Goal: Transaction & Acquisition: Purchase product/service

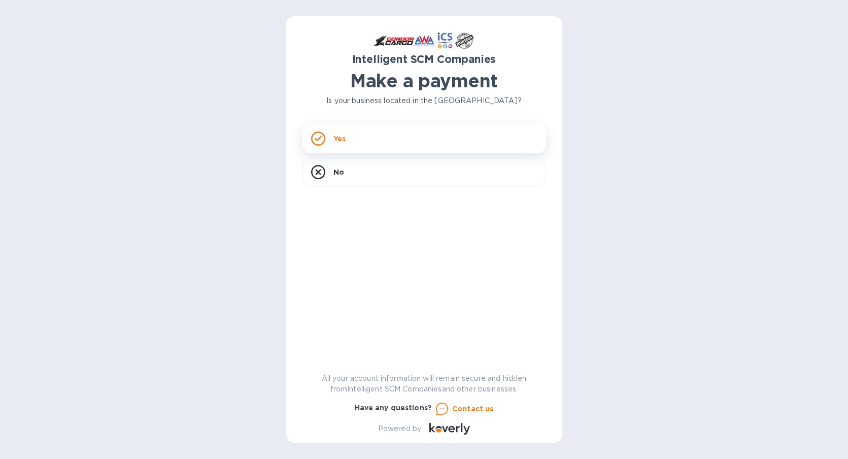
click at [407, 139] on div "Yes" at bounding box center [425, 138] width 244 height 28
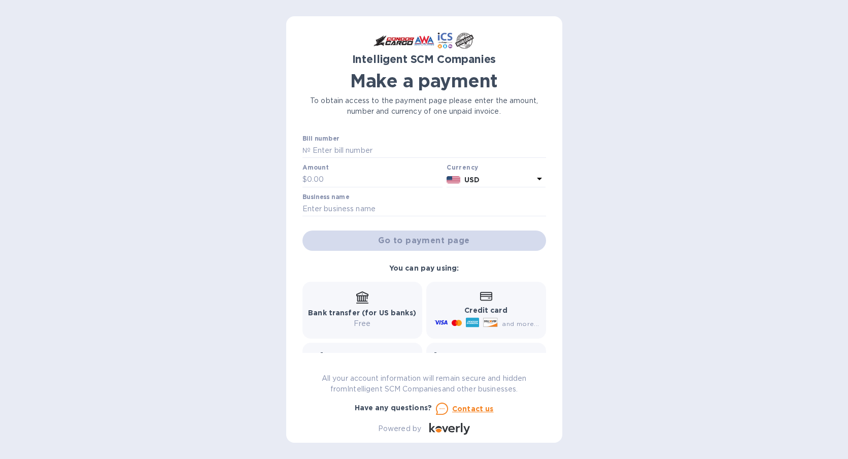
click at [336, 142] on div "Bill number №" at bounding box center [425, 146] width 244 height 23
click at [372, 146] on input "text" at bounding box center [429, 150] width 236 height 15
paste input "17328415752"
type input "17328415752"
click at [357, 182] on input "text" at bounding box center [375, 179] width 136 height 15
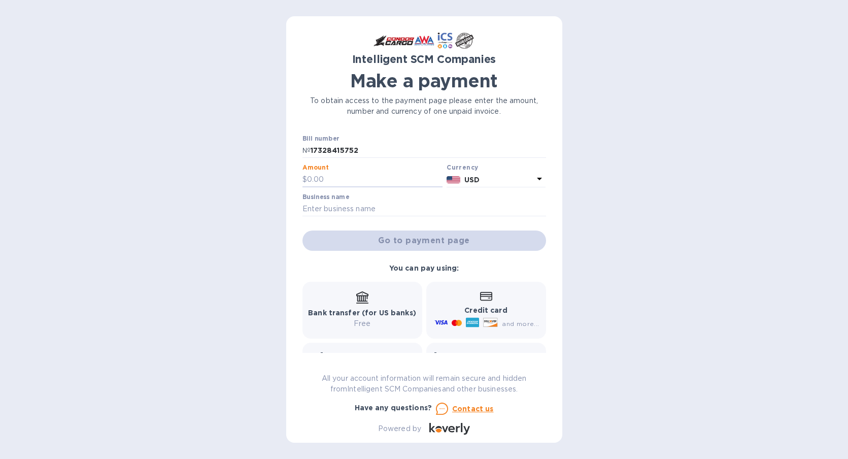
paste input "5,726.38"
type input "5,726.38"
click at [365, 206] on input "text" at bounding box center [425, 209] width 244 height 15
type input "Windward Aviation, Inc."
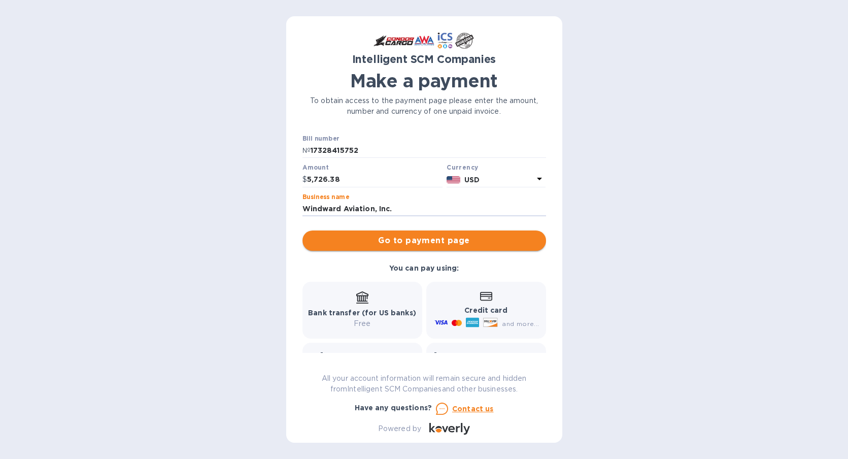
click at [403, 239] on span "Go to payment page" at bounding box center [424, 240] width 227 height 12
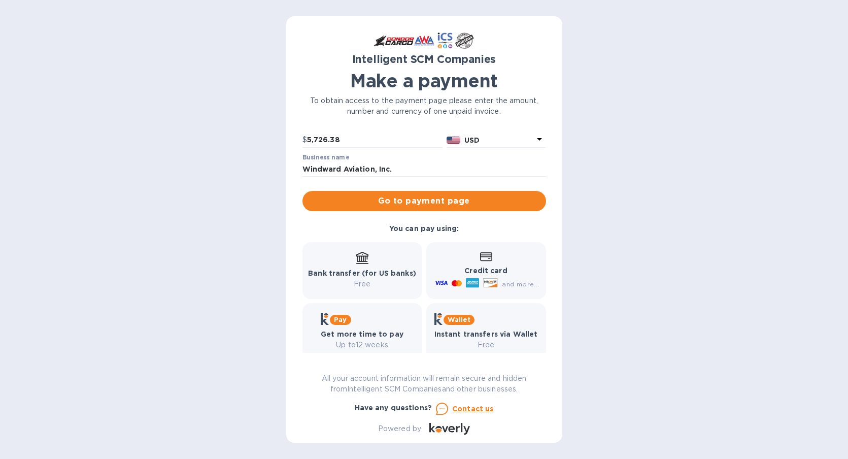
scroll to position [41, 0]
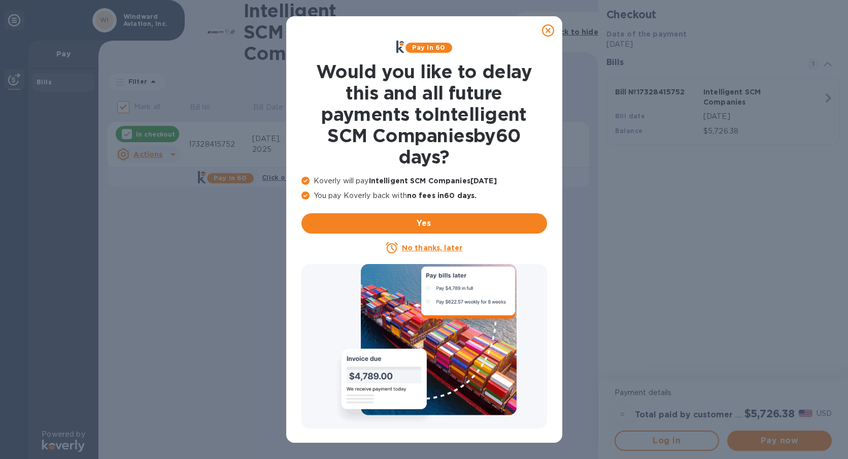
click at [546, 30] on icon at bounding box center [548, 30] width 12 height 12
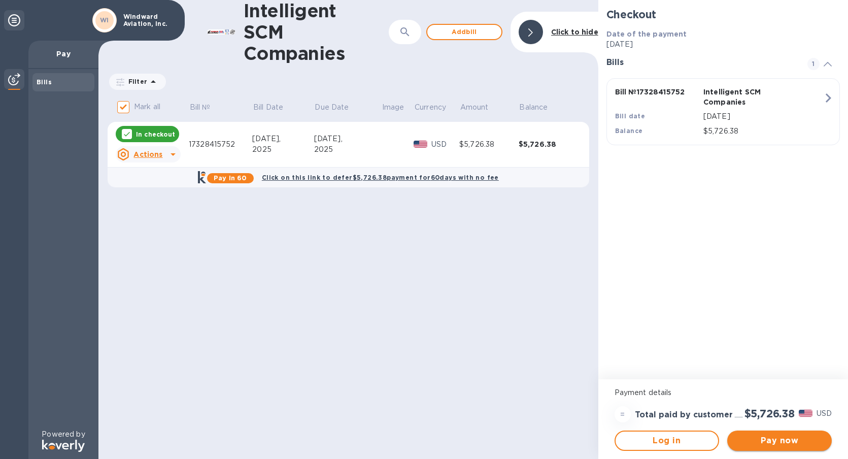
click at [746, 436] on span "Pay now" at bounding box center [779, 440] width 88 height 12
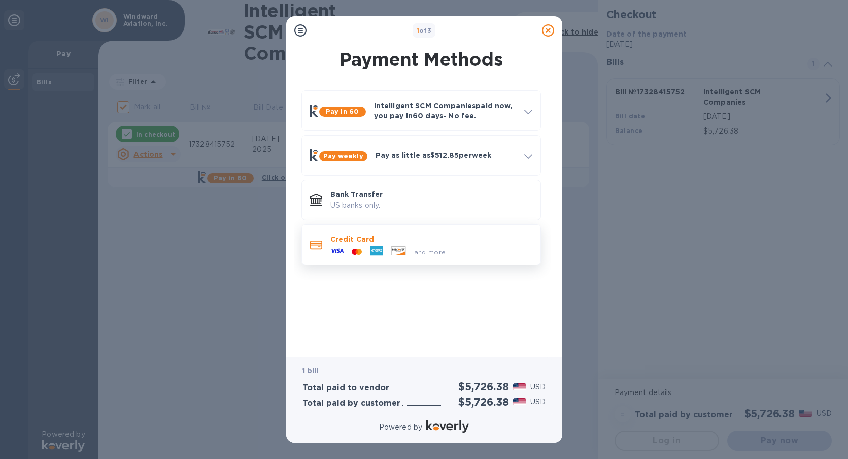
click at [399, 243] on p "Credit Card" at bounding box center [431, 239] width 202 height 10
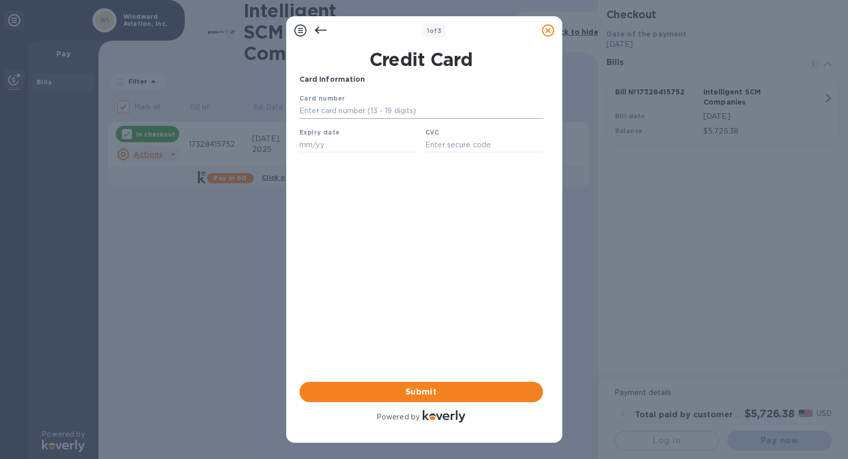
click at [353, 113] on input "text" at bounding box center [421, 111] width 244 height 15
type input "[CREDIT_CARD_NUMBER]"
type input "05/29"
click at [463, 144] on input "text" at bounding box center [484, 144] width 118 height 15
type input "536"
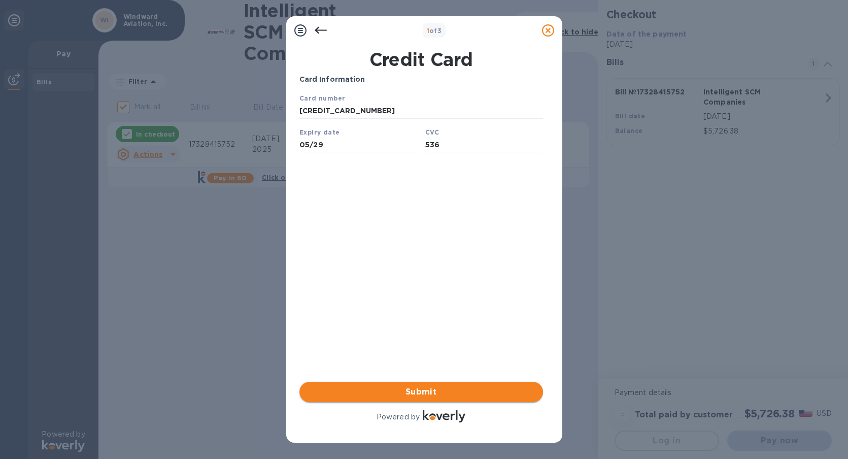
click at [457, 386] on span "Submit" at bounding box center [421, 392] width 227 height 12
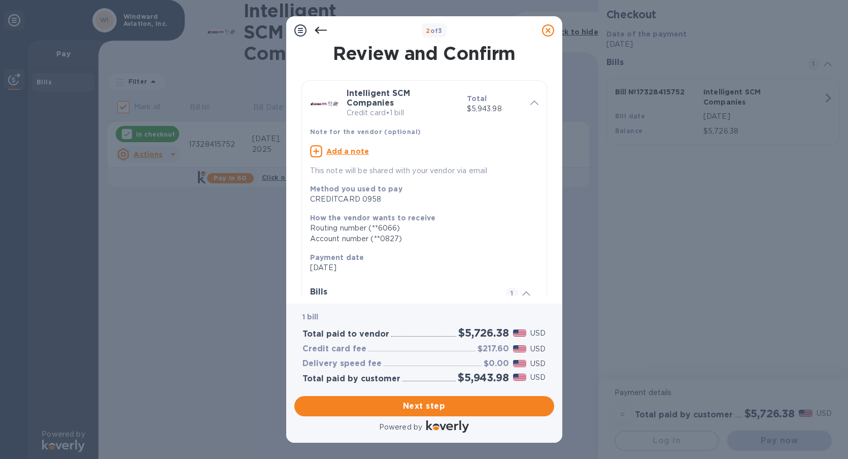
scroll to position [106, 0]
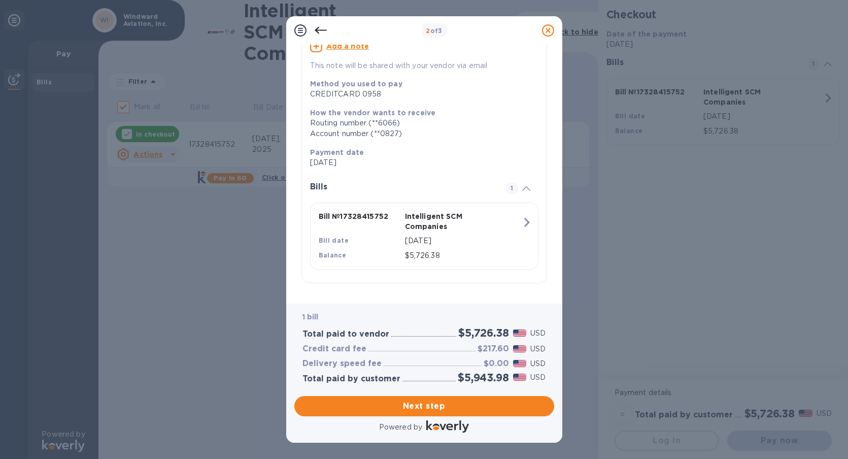
drag, startPoint x: 407, startPoint y: 407, endPoint x: 421, endPoint y: 366, distance: 43.2
click at [407, 407] on span "Next step" at bounding box center [425, 406] width 244 height 12
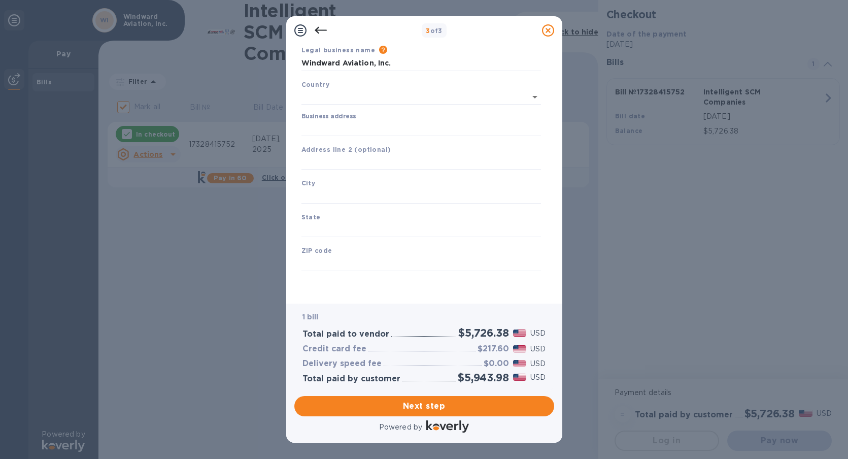
type input "[GEOGRAPHIC_DATA]"
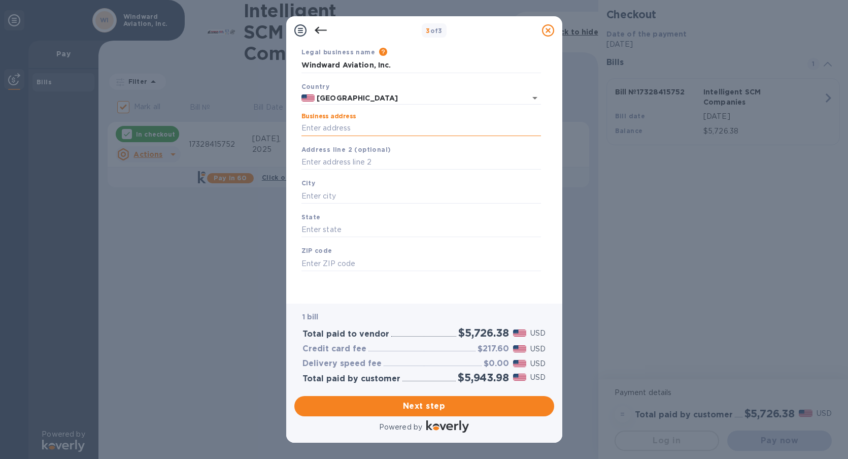
click at [349, 124] on input "Business address" at bounding box center [421, 128] width 240 height 15
type input "P.O. Box 596"
click at [343, 198] on input "text" at bounding box center [421, 195] width 240 height 15
click at [334, 196] on input "text" at bounding box center [421, 195] width 240 height 15
type input "u"
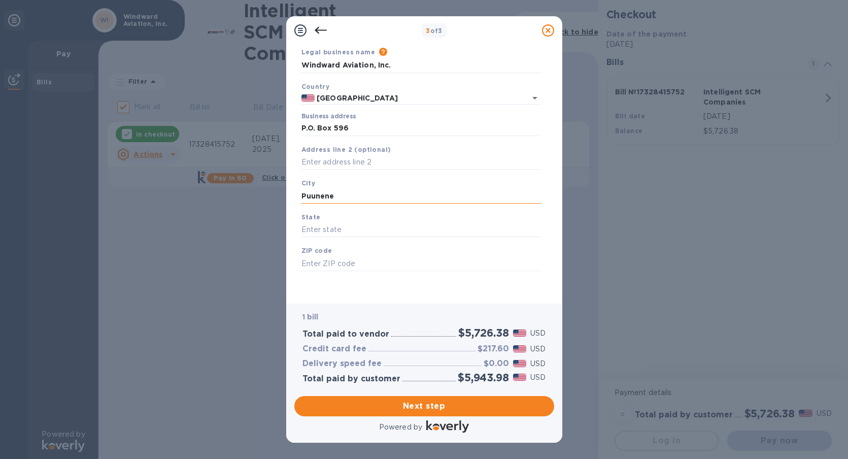
type input "Puunene"
click at [317, 228] on input "Hi" at bounding box center [421, 229] width 240 height 15
type input "HI"
type input "96784"
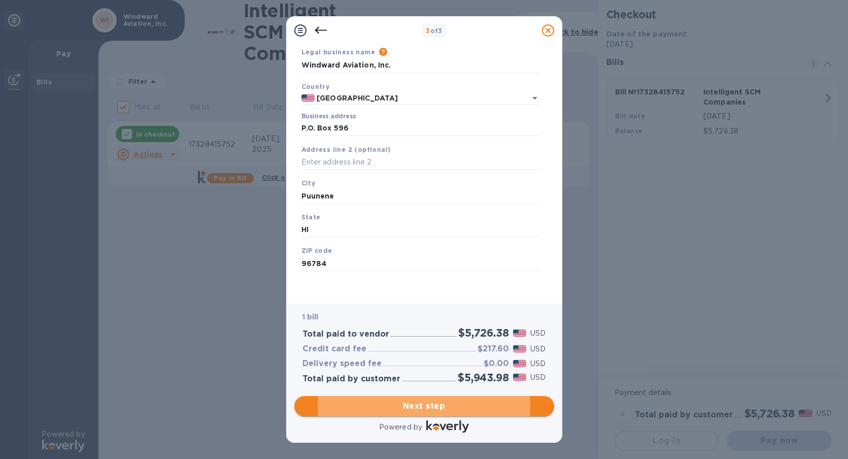
click at [440, 409] on span "Next step" at bounding box center [425, 406] width 244 height 12
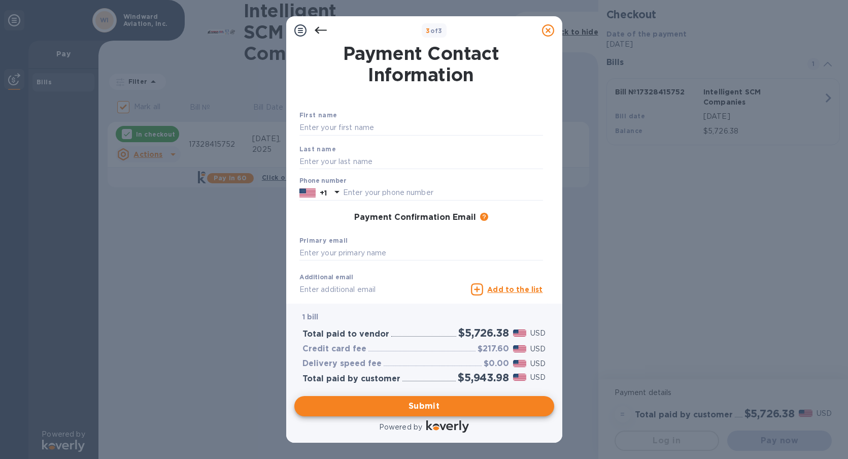
scroll to position [1, 0]
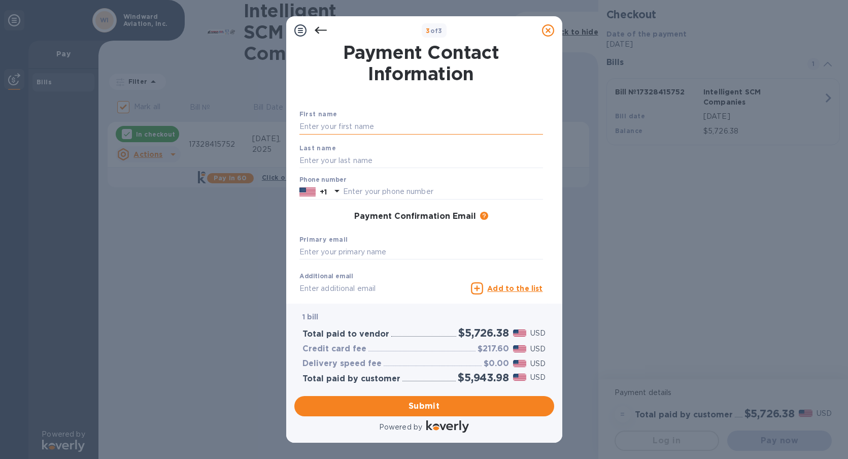
click at [334, 128] on input "text" at bounding box center [421, 126] width 244 height 15
type input "[PERSON_NAME]"
type input "8086460999"
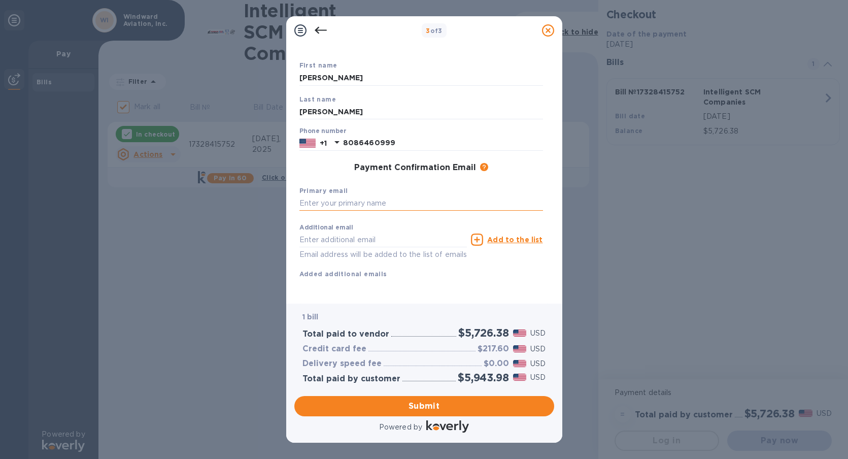
scroll to position [62, 0]
click at [351, 196] on input "text" at bounding box center [421, 203] width 244 height 15
click at [350, 196] on input "text" at bounding box center [421, 203] width 244 height 15
type input "[EMAIL_ADDRESS][DOMAIN_NAME]"
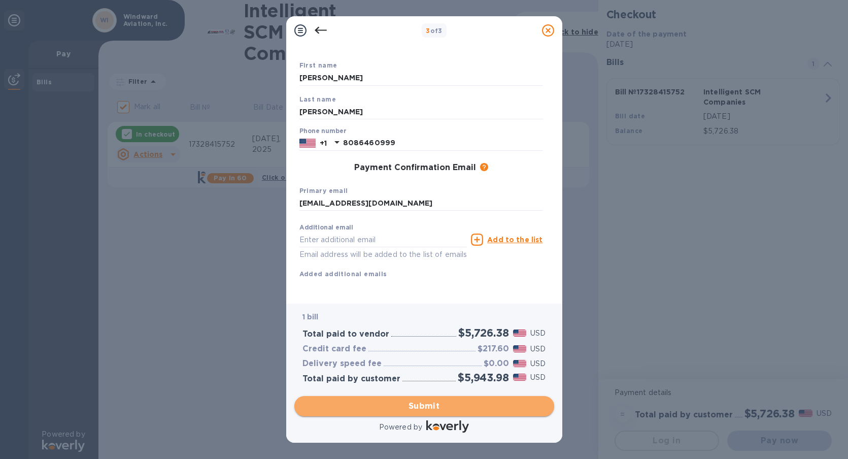
click at [439, 407] on span "Submit" at bounding box center [425, 406] width 244 height 12
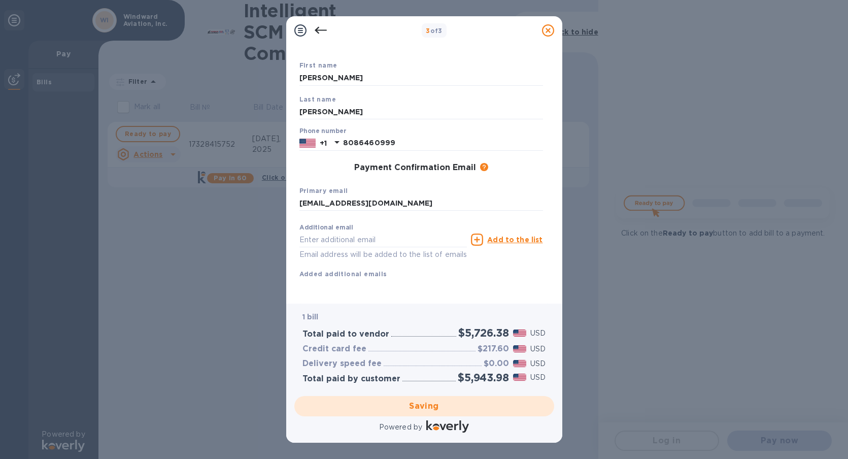
checkbox input "false"
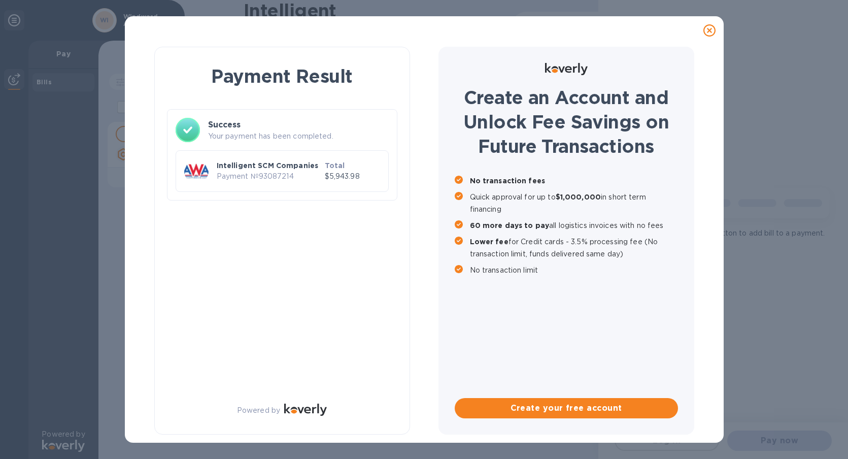
scroll to position [0, 0]
